Goal: Transaction & Acquisition: Purchase product/service

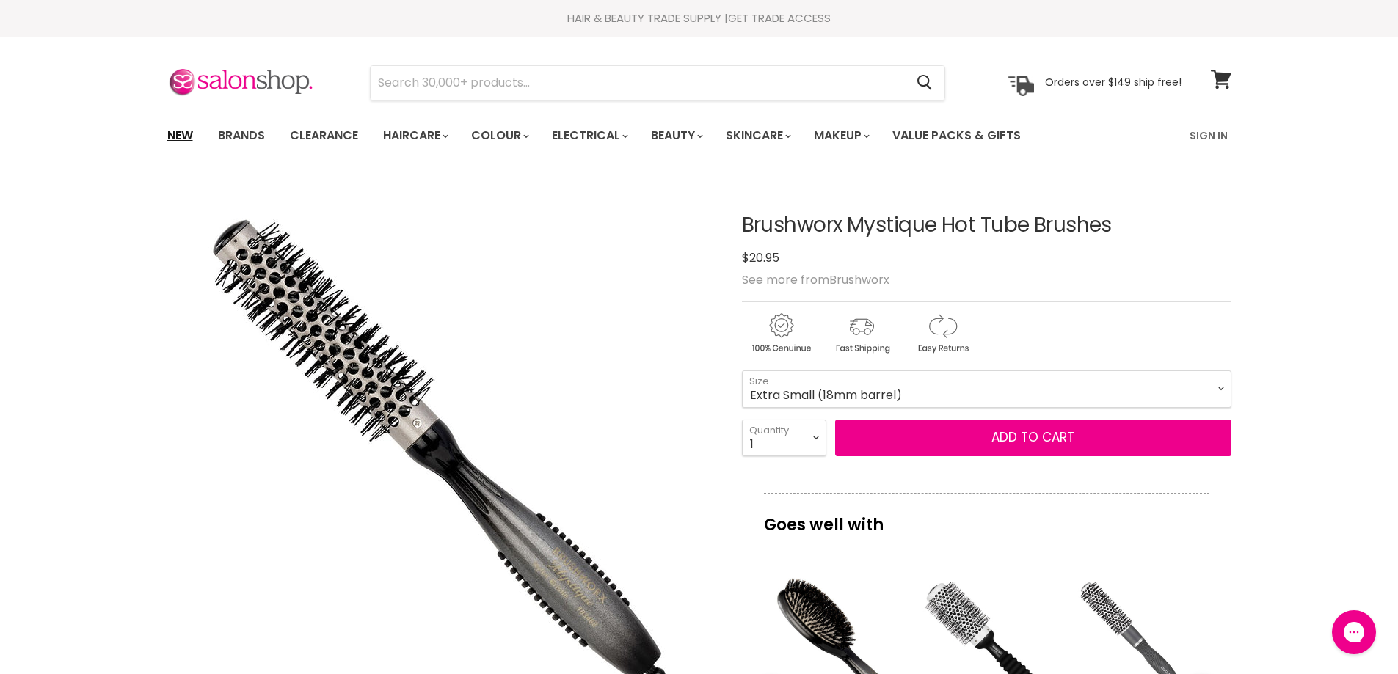
click at [179, 131] on link "New" at bounding box center [180, 135] width 48 height 31
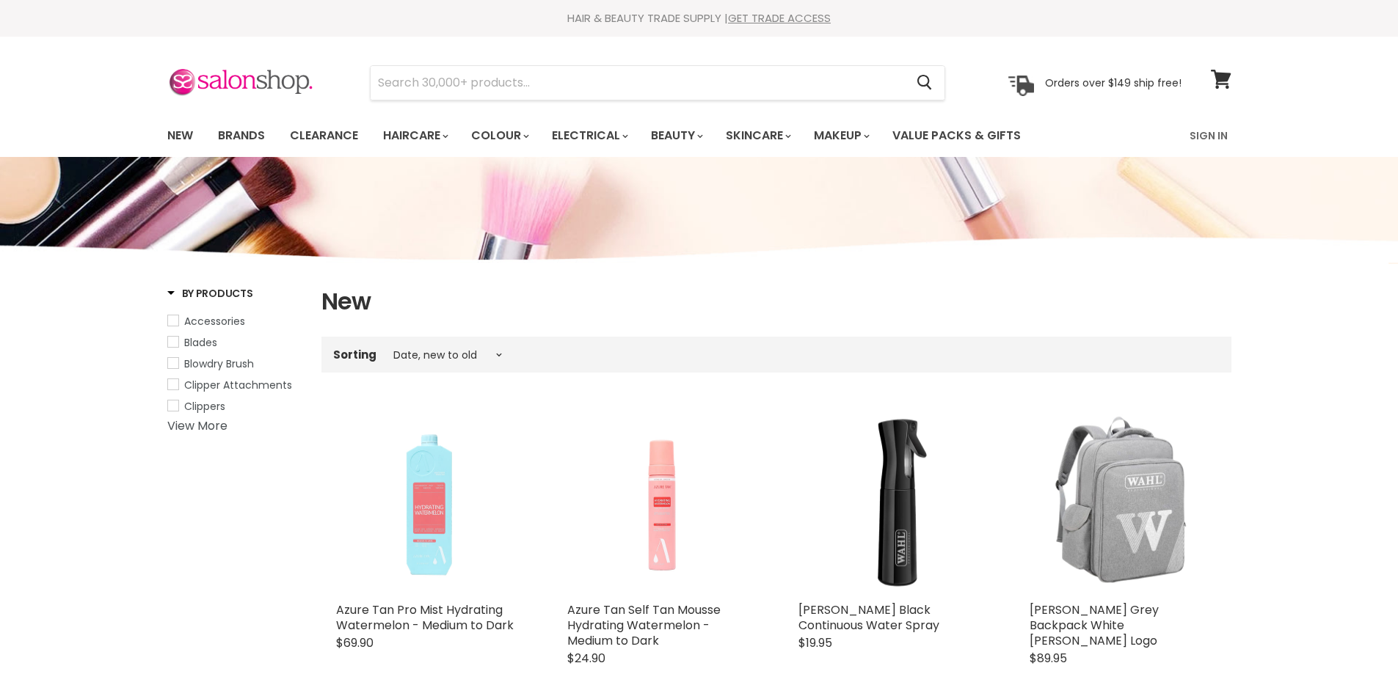
select select "created-descending"
click at [1206, 137] on link "Sign In" at bounding box center [1209, 135] width 56 height 31
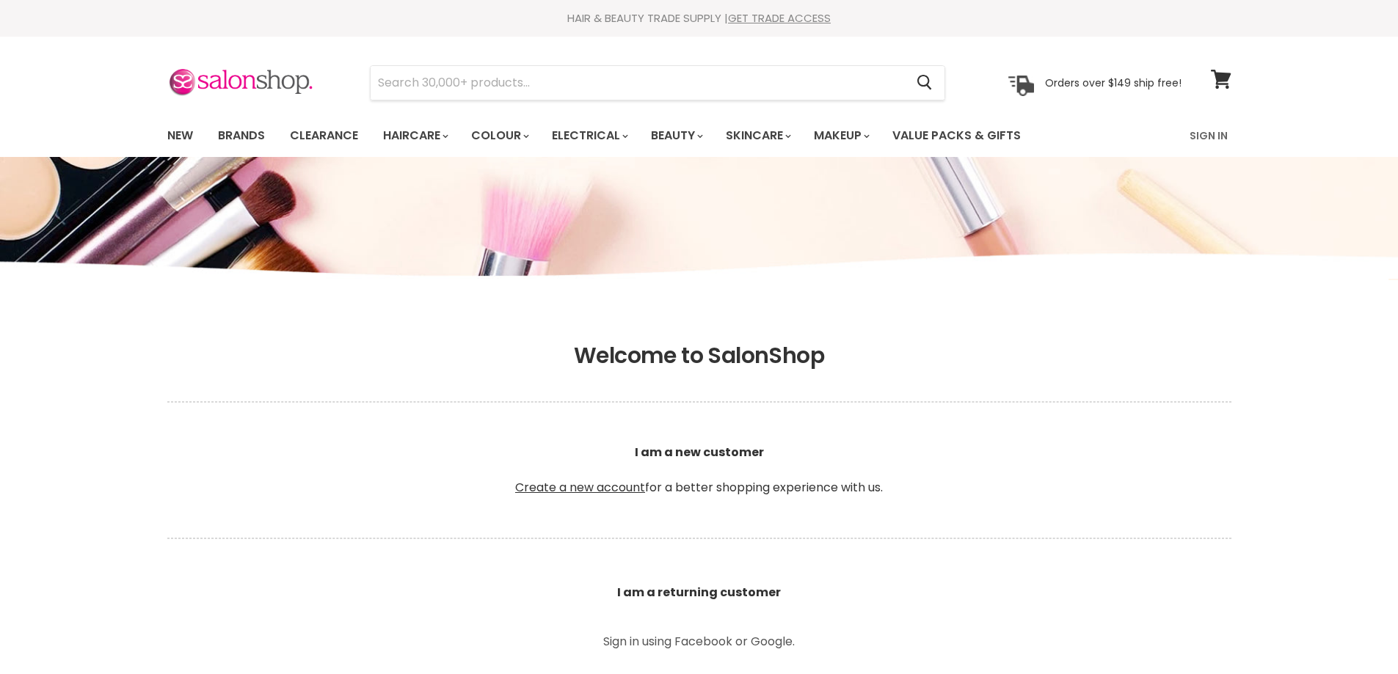
scroll to position [768, 0]
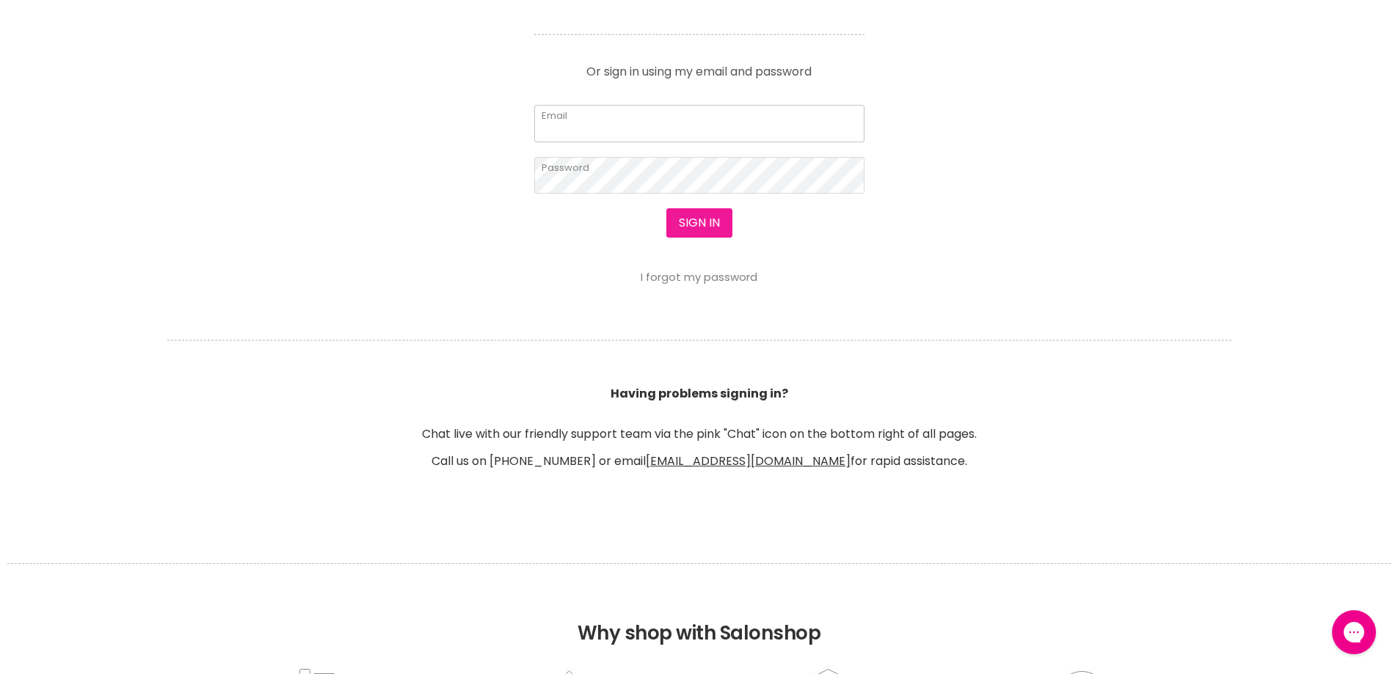
type input "[EMAIL_ADDRESS][DOMAIN_NAME]"
click at [683, 226] on button "Sign in" at bounding box center [699, 222] width 66 height 29
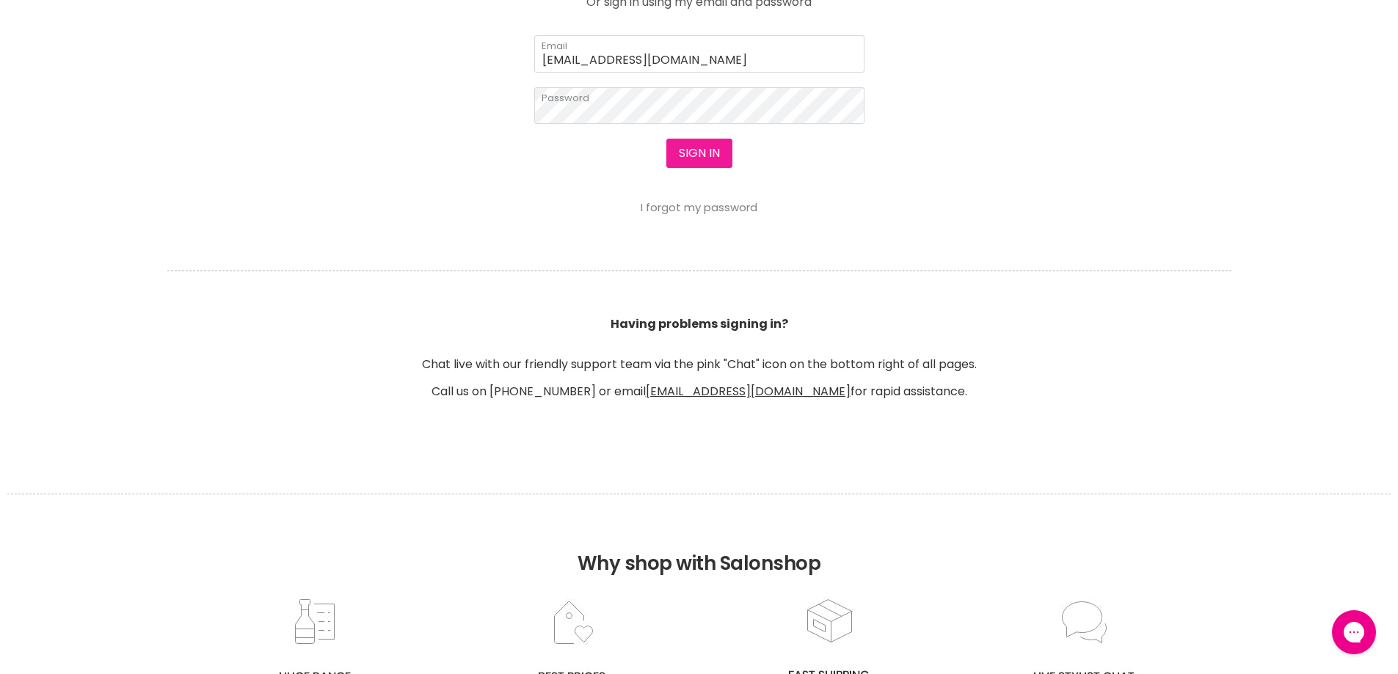
scroll to position [766, 0]
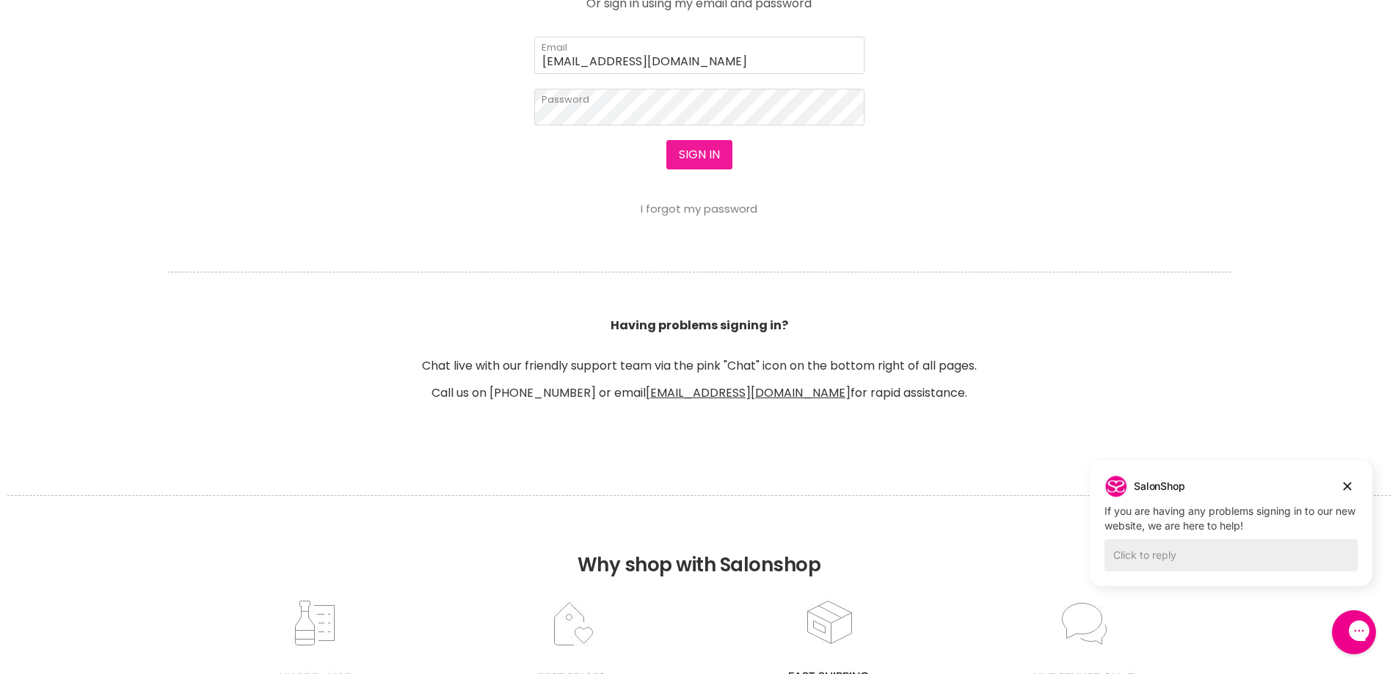
click at [693, 150] on button "Sign in" at bounding box center [699, 154] width 66 height 29
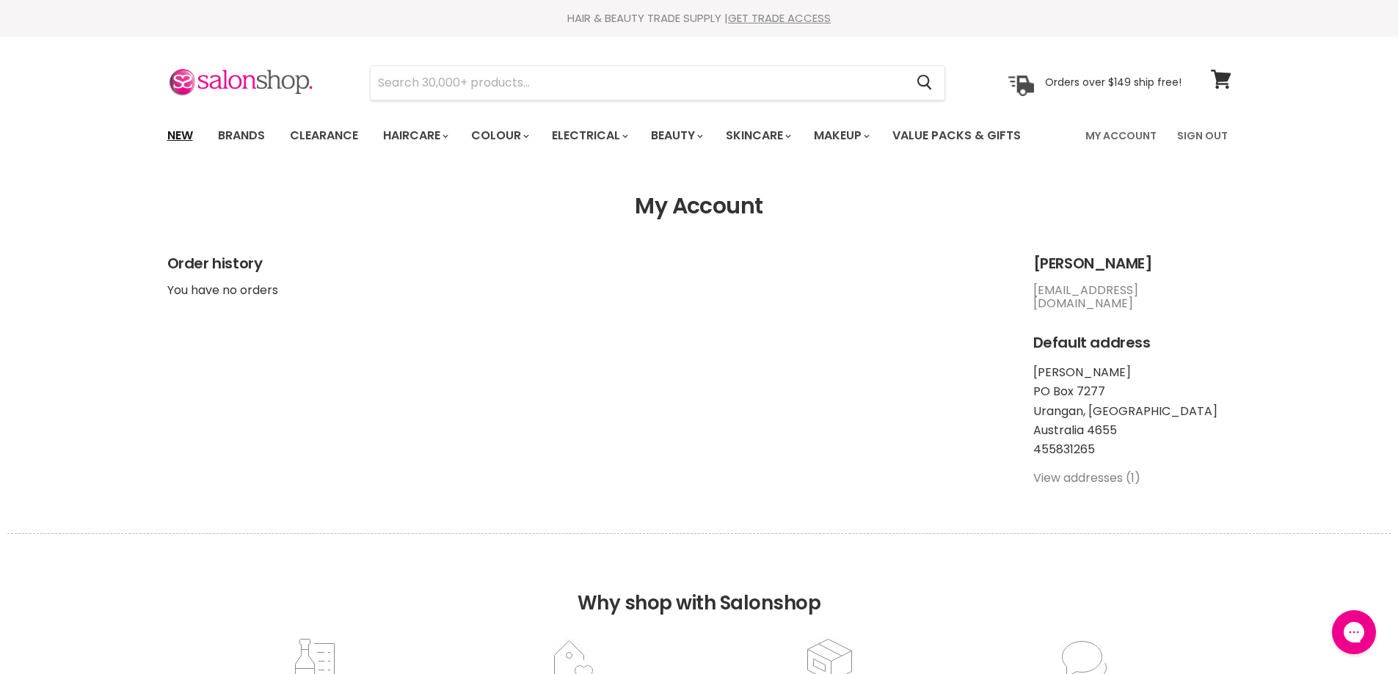
click at [175, 139] on link "New" at bounding box center [180, 135] width 48 height 31
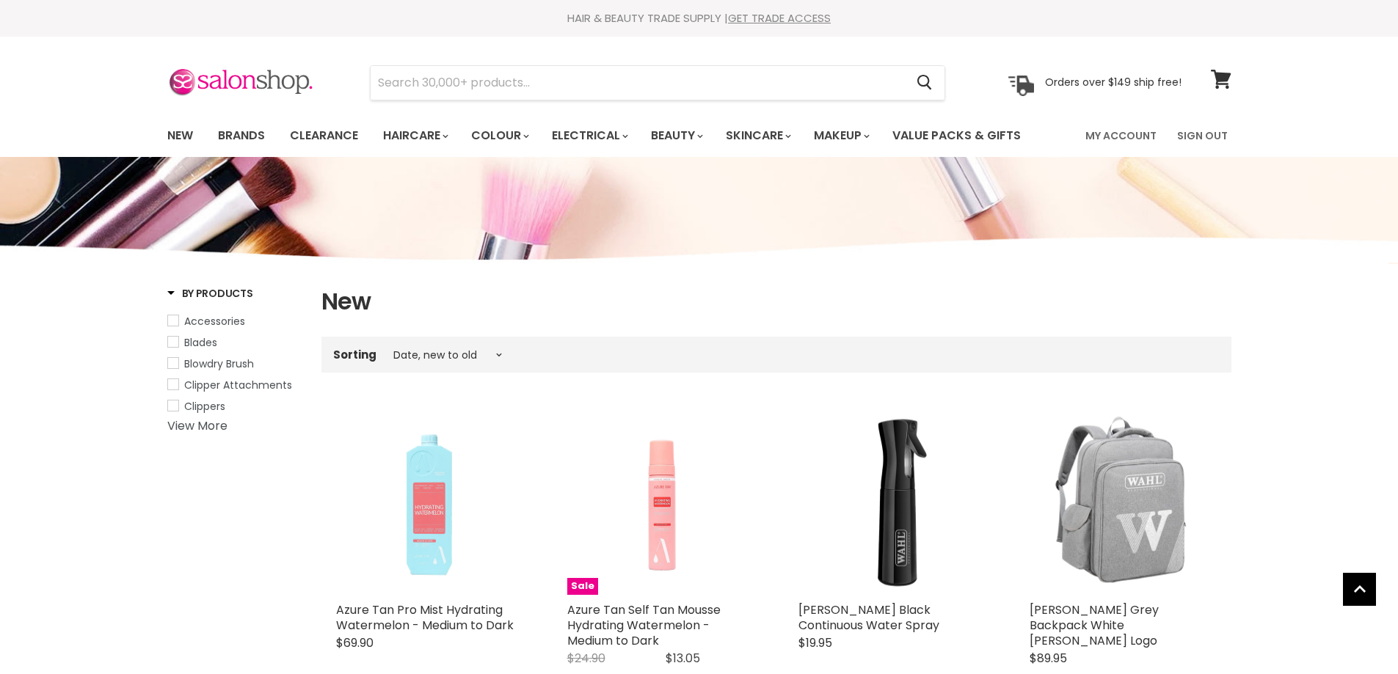
select select "created-descending"
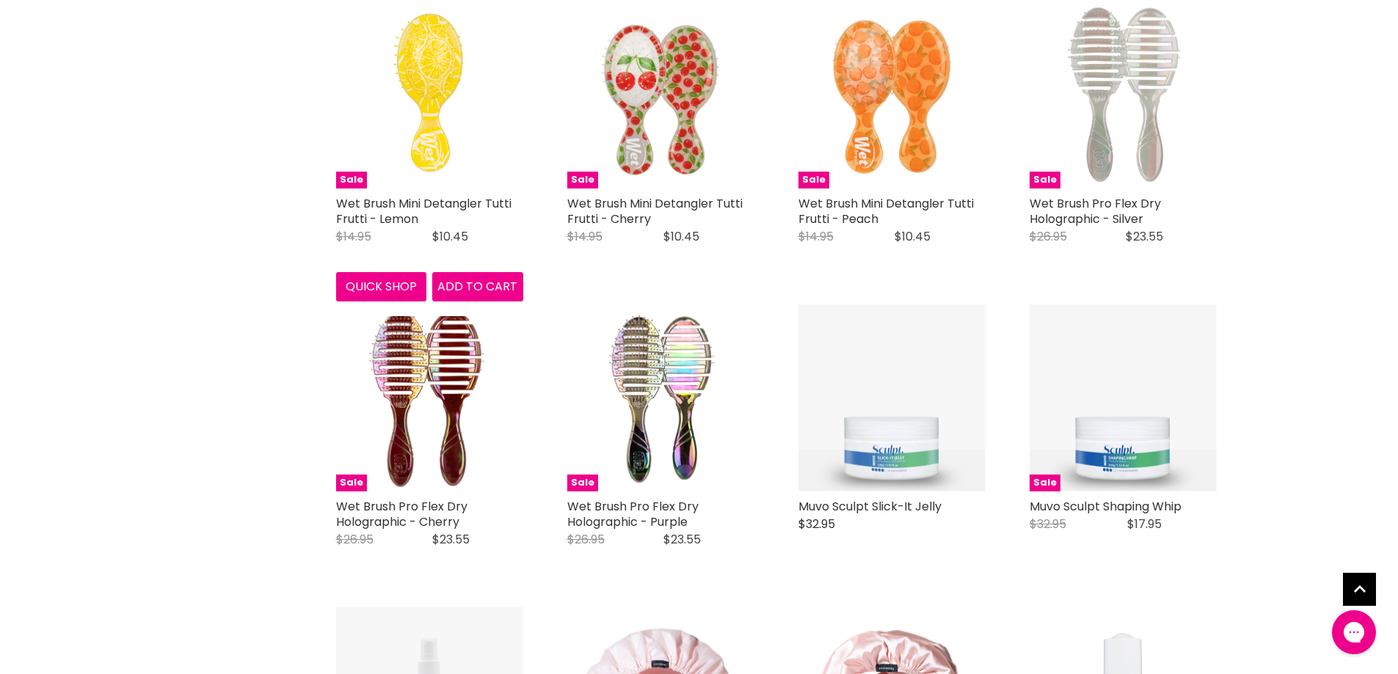
scroll to position [1394, 0]
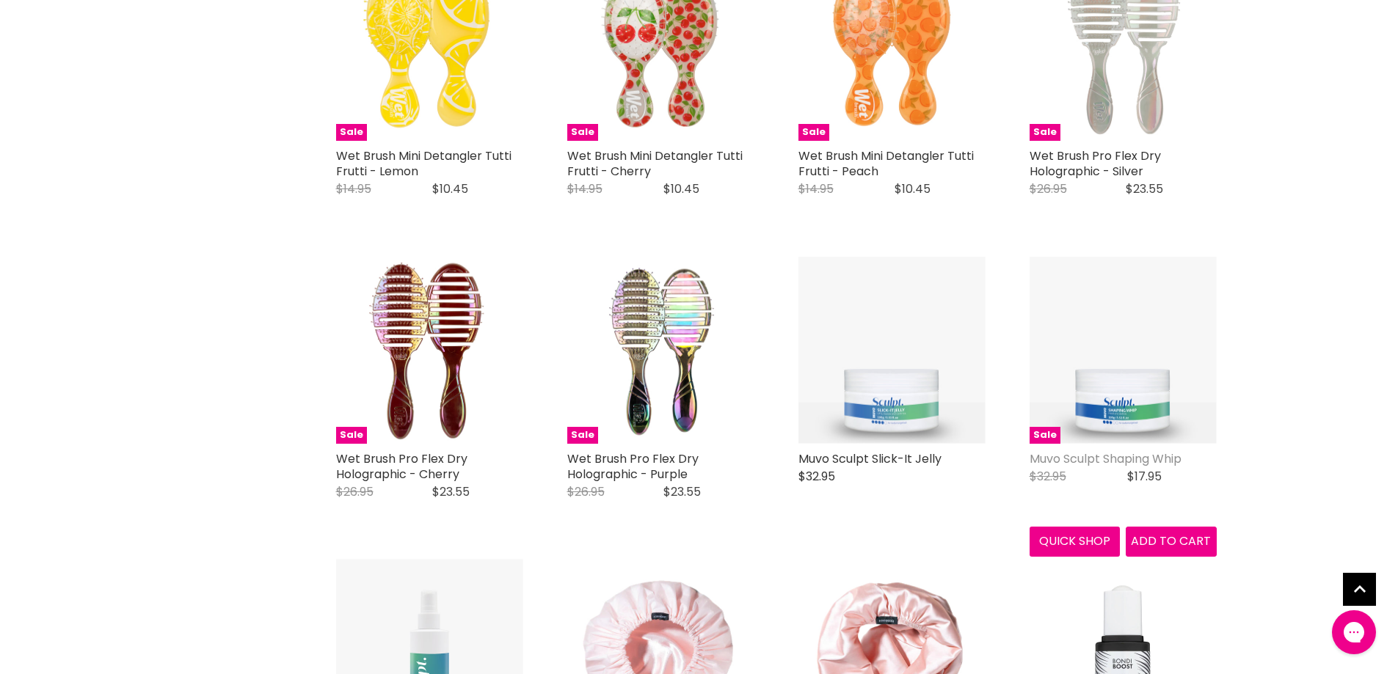
click at [1099, 451] on link "Muvo Sculpt Shaping Whip" at bounding box center [1106, 459] width 152 height 17
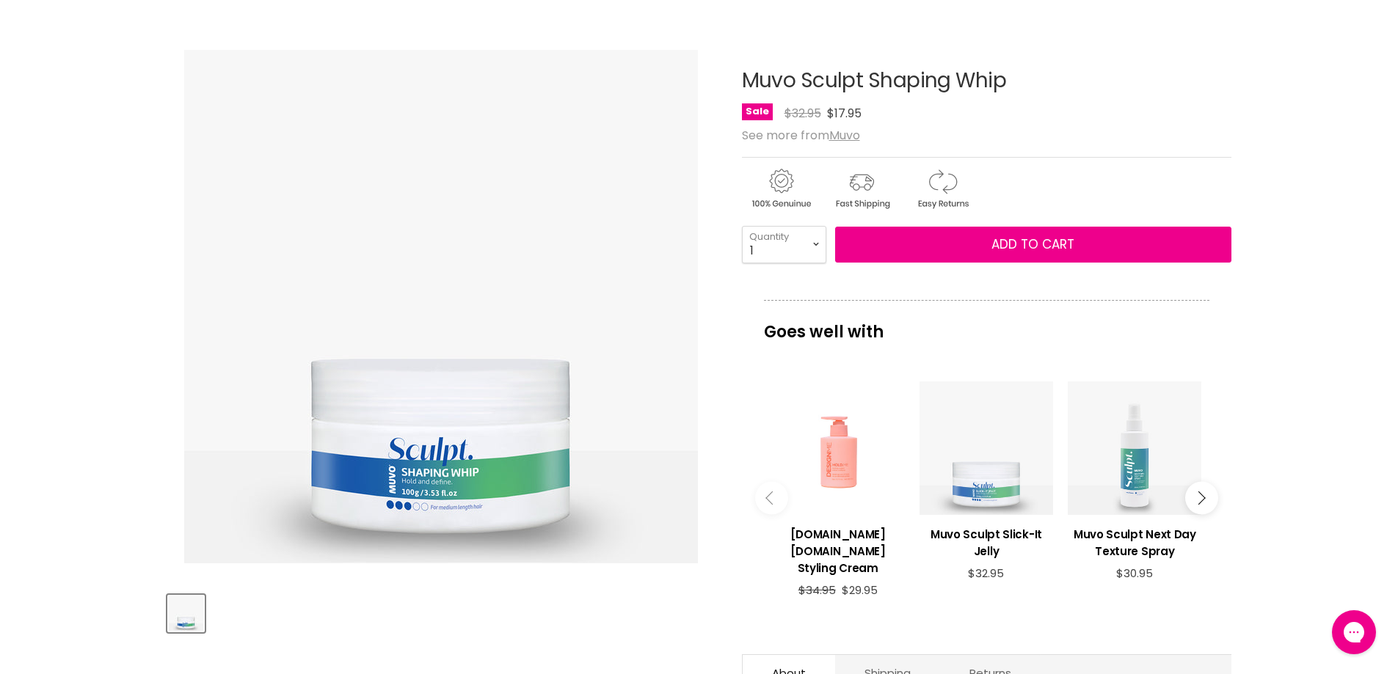
scroll to position [294, 0]
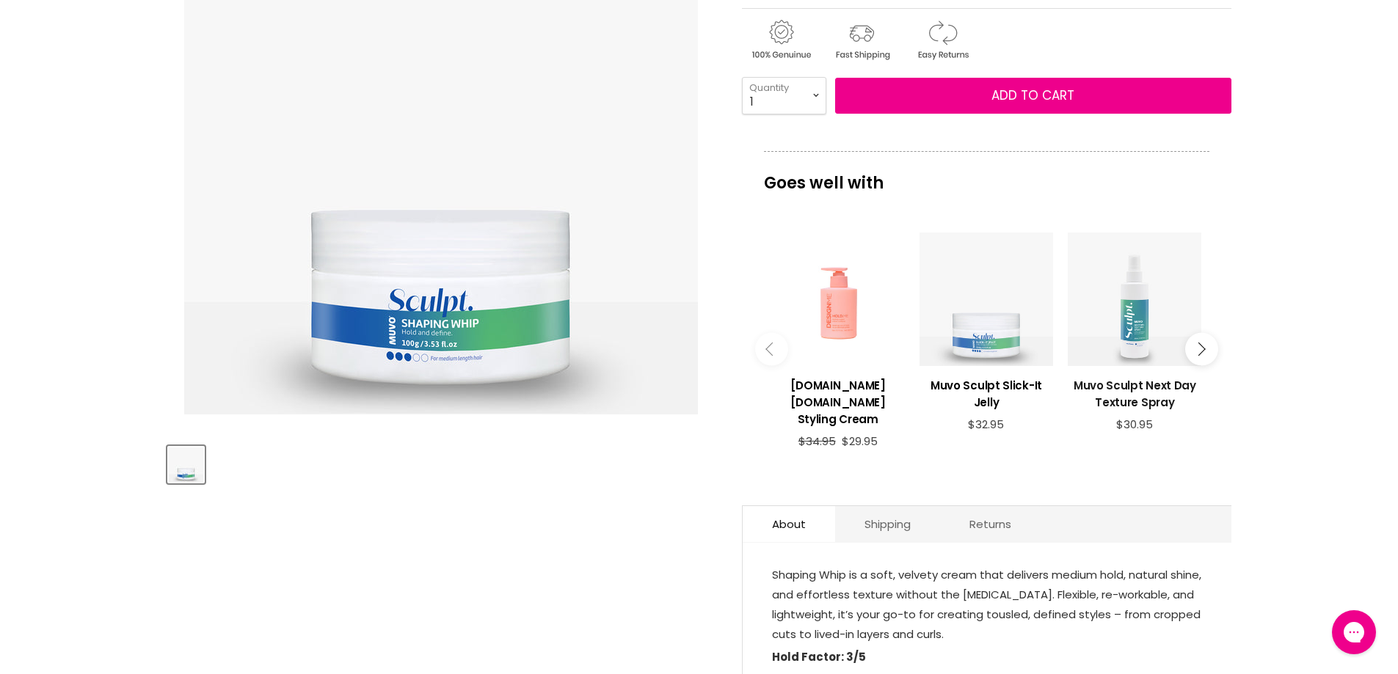
click at [1123, 390] on h3 "Muvo Sculpt Next Day Texture Spray" at bounding box center [1135, 394] width 134 height 34
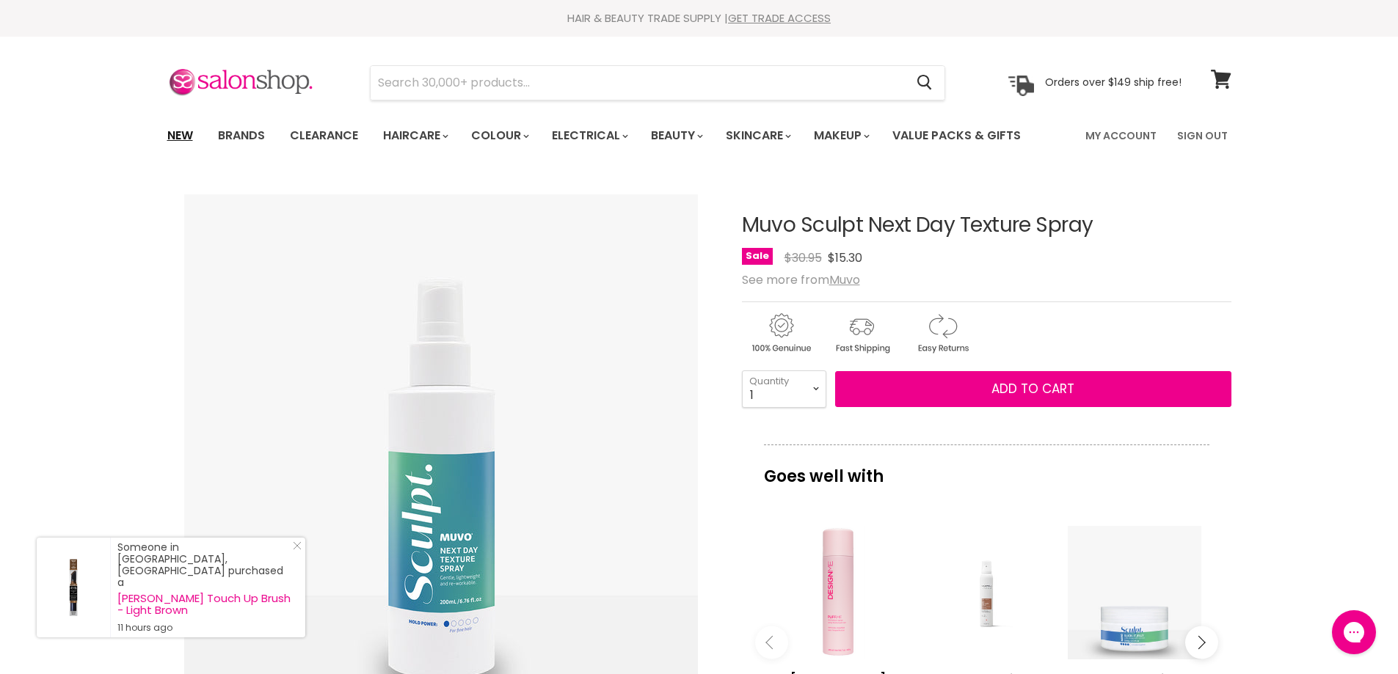
click at [183, 130] on link "New" at bounding box center [180, 135] width 48 height 31
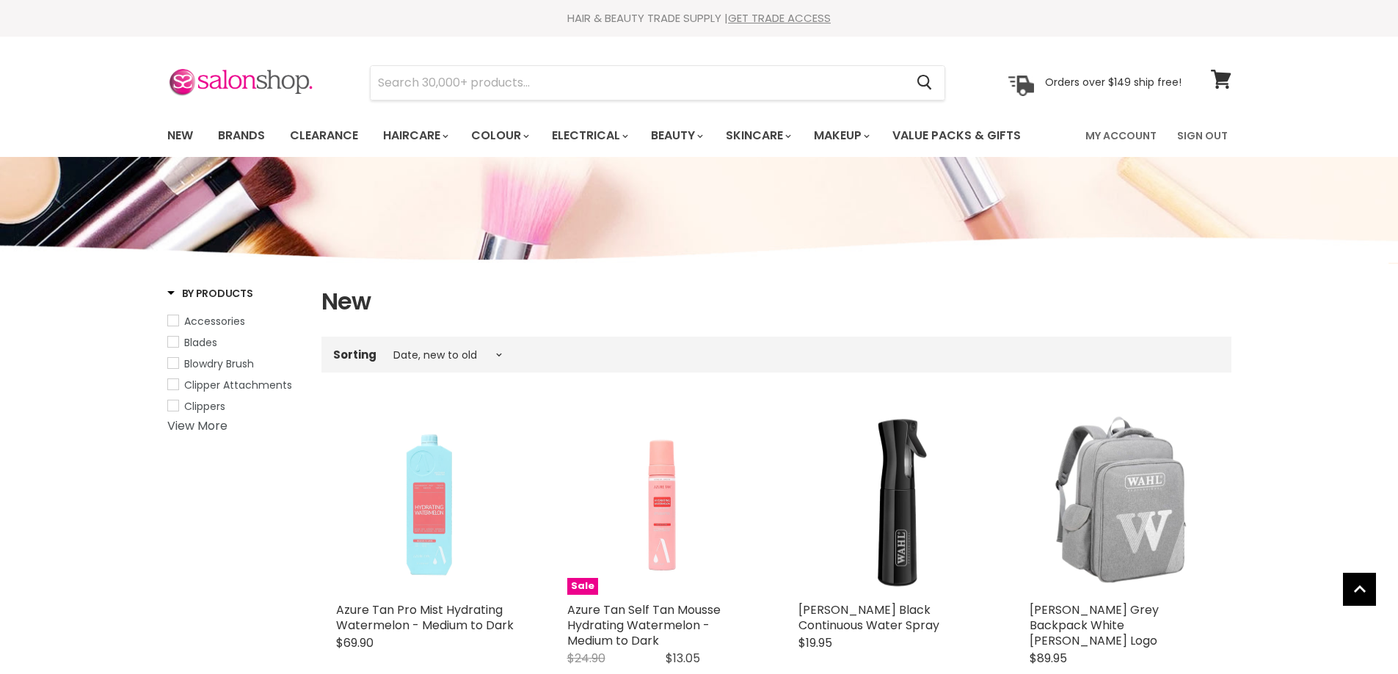
select select "created-descending"
